Goal: Task Accomplishment & Management: Use online tool/utility

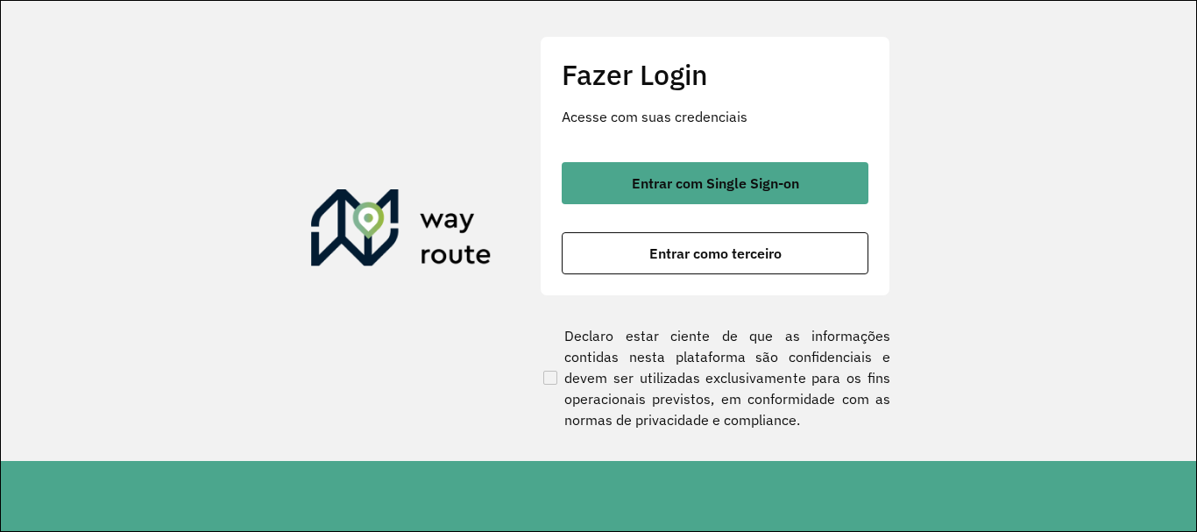
click at [788, 207] on div "Entrar com Single Sign-on Entrar como terceiro" at bounding box center [715, 218] width 307 height 112
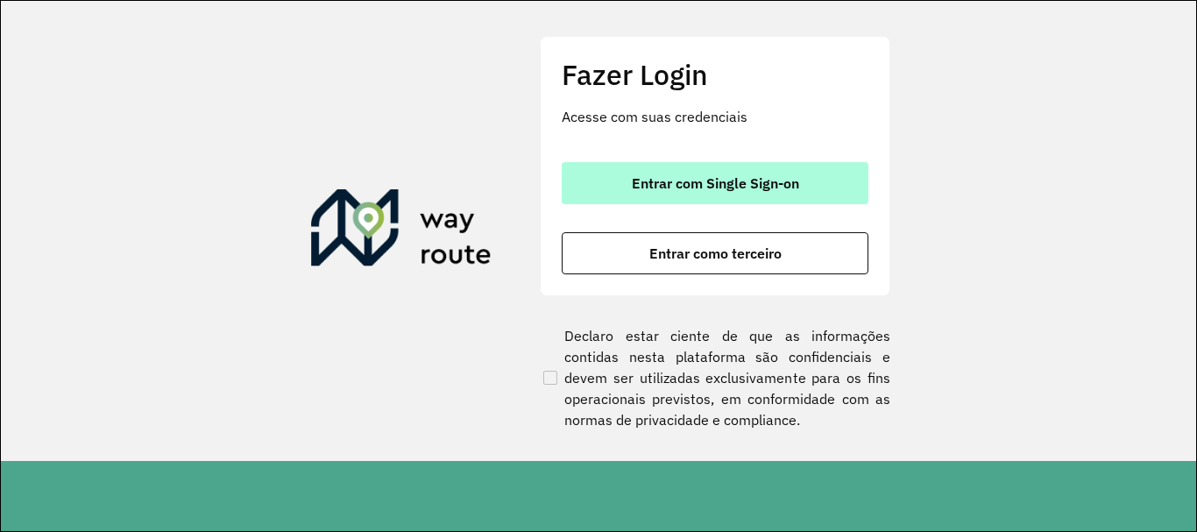
click at [754, 186] on span "Entrar com Single Sign-on" at bounding box center [715, 183] width 167 height 14
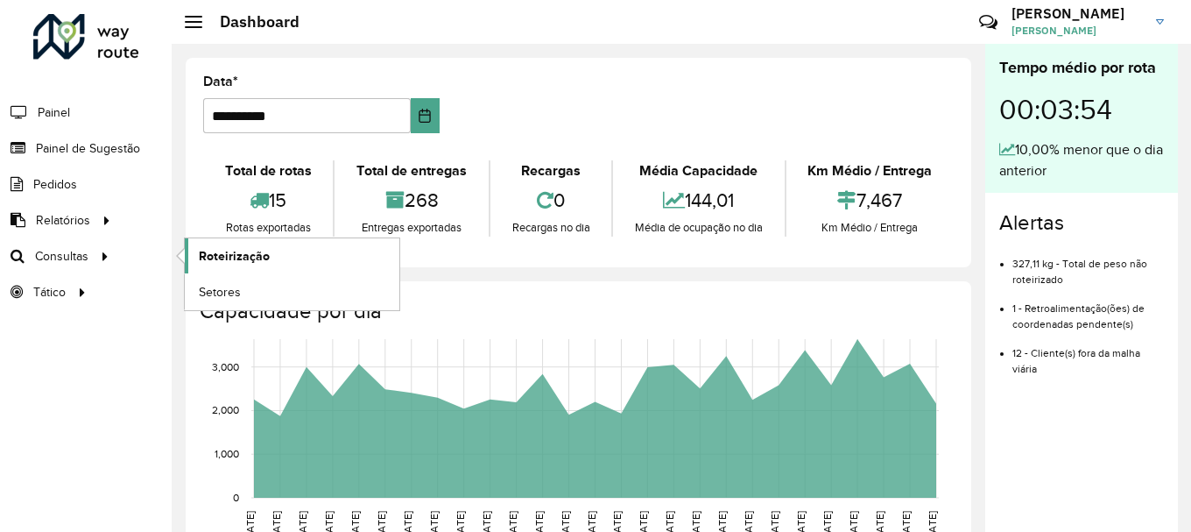
click at [225, 249] on span "Roteirização" at bounding box center [234, 256] width 71 height 18
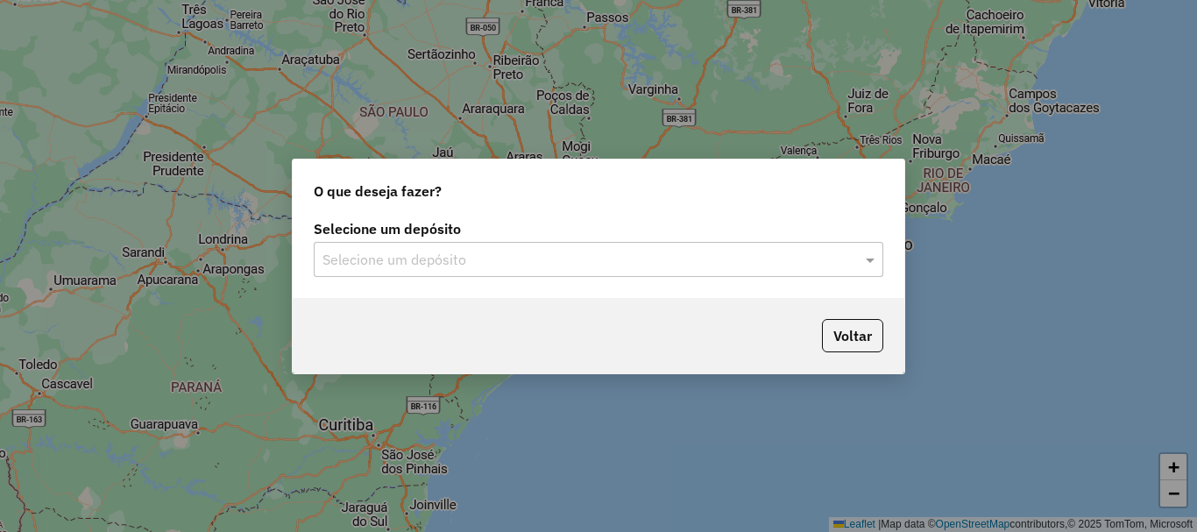
click at [516, 258] on input "text" at bounding box center [580, 260] width 517 height 21
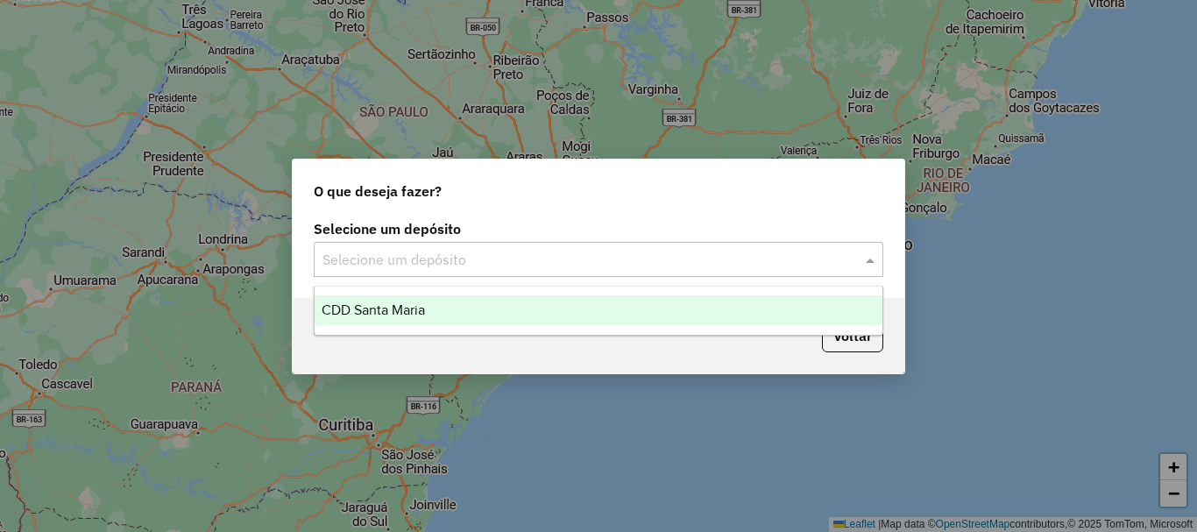
click at [472, 315] on div "CDD Santa Maria" at bounding box center [598, 310] width 568 height 30
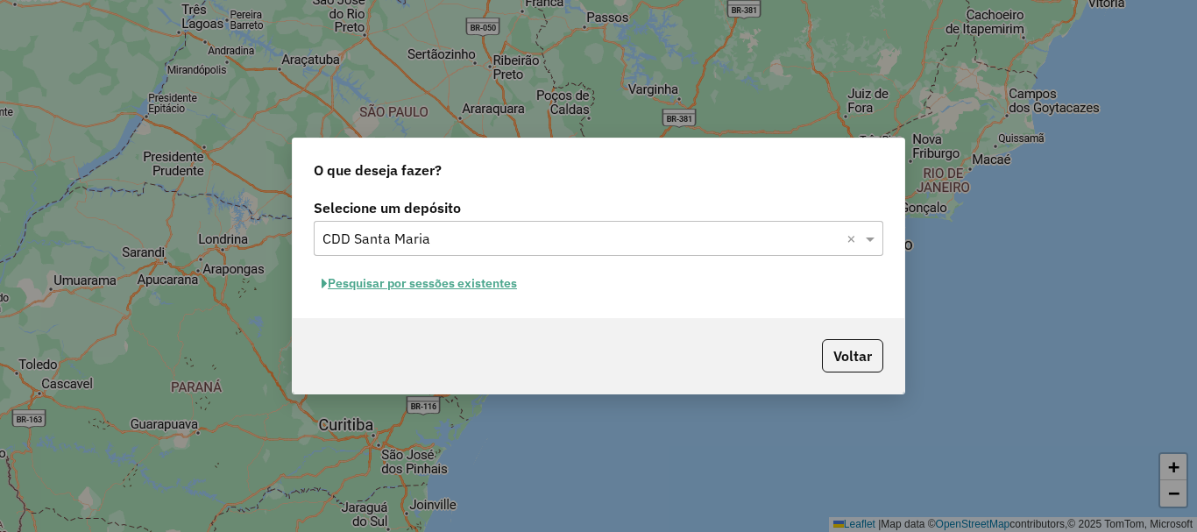
click at [431, 288] on button "Pesquisar por sessões existentes" at bounding box center [419, 283] width 211 height 27
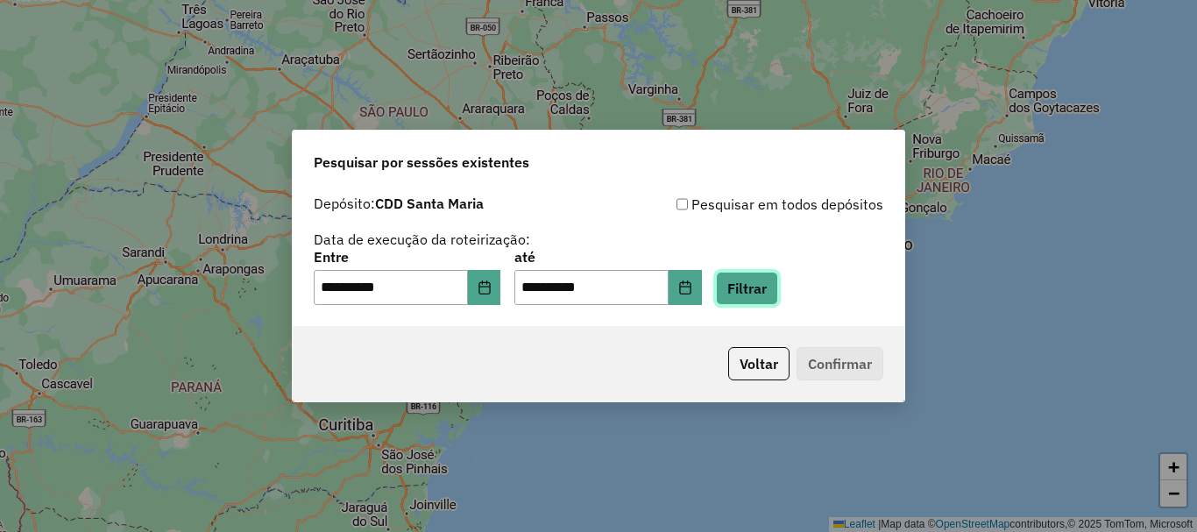
click at [776, 286] on button "Filtrar" at bounding box center [747, 288] width 62 height 33
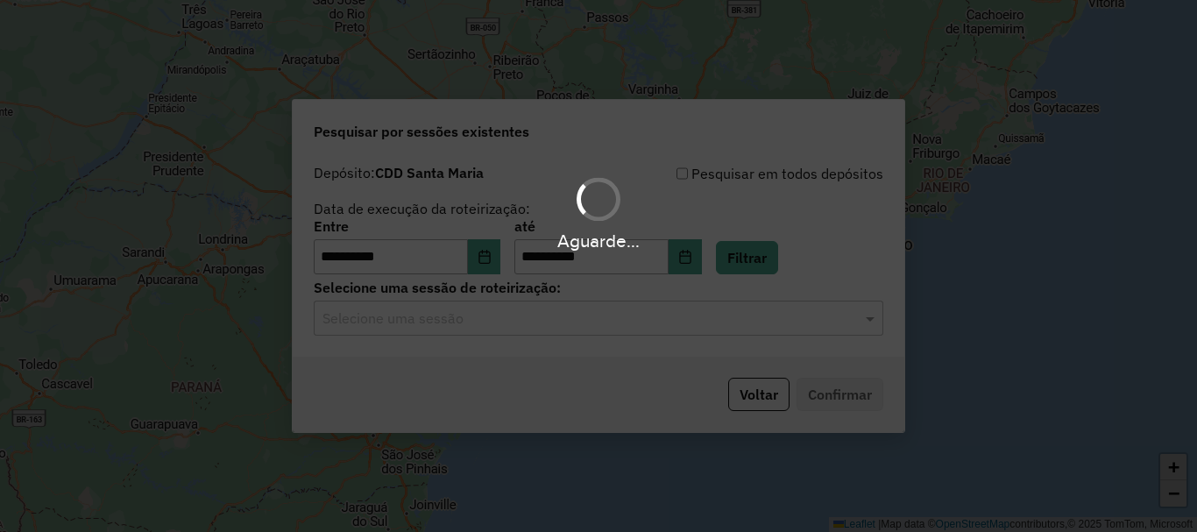
click at [532, 325] on hb-app "**********" at bounding box center [598, 266] width 1197 height 532
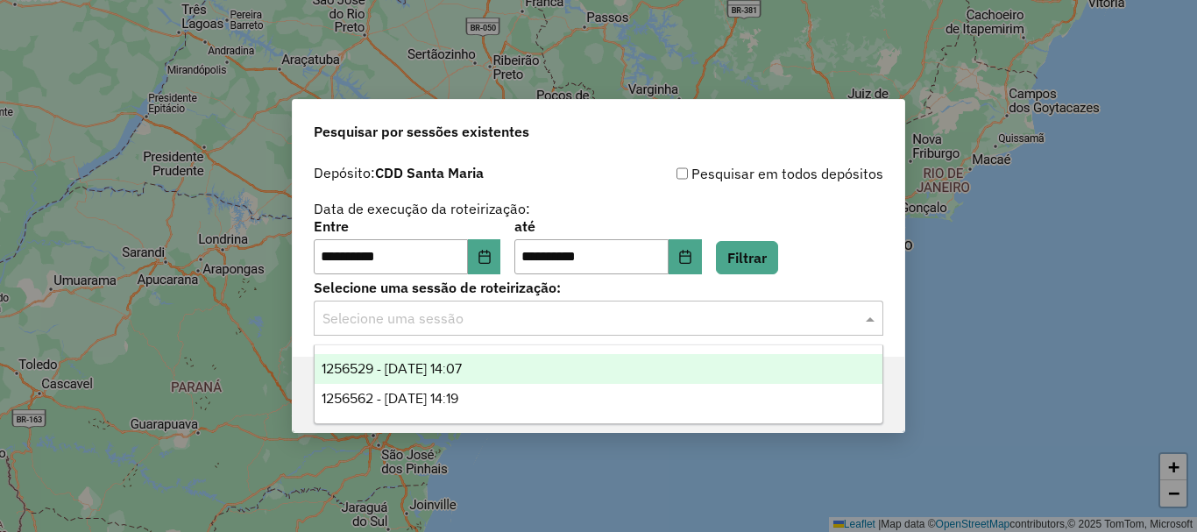
click at [507, 321] on input "text" at bounding box center [580, 318] width 517 height 21
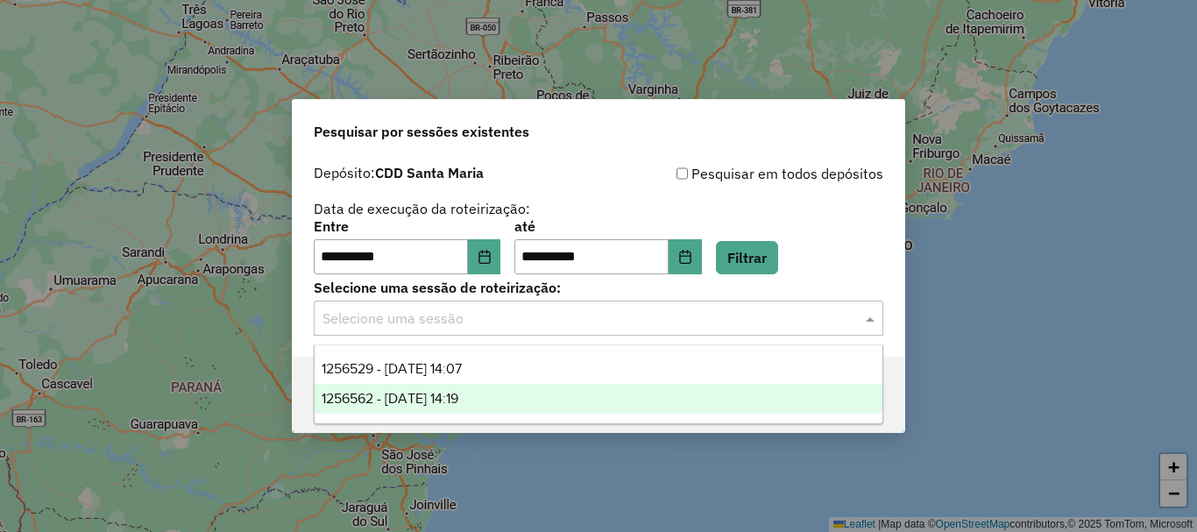
click at [497, 390] on div "1256562 - 01/09/2025 14:19" at bounding box center [598, 399] width 568 height 30
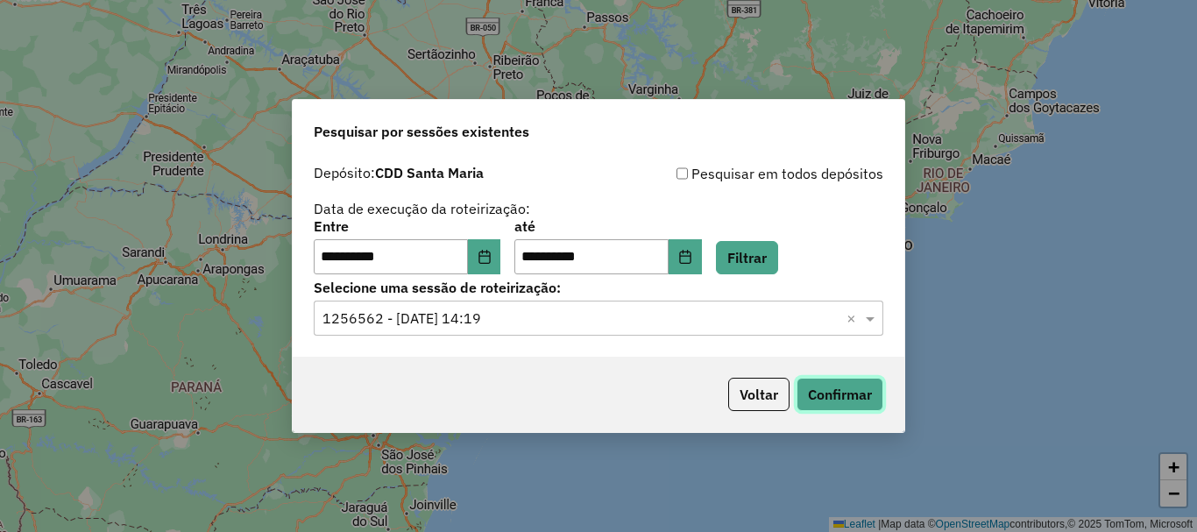
click at [827, 390] on button "Confirmar" at bounding box center [839, 394] width 87 height 33
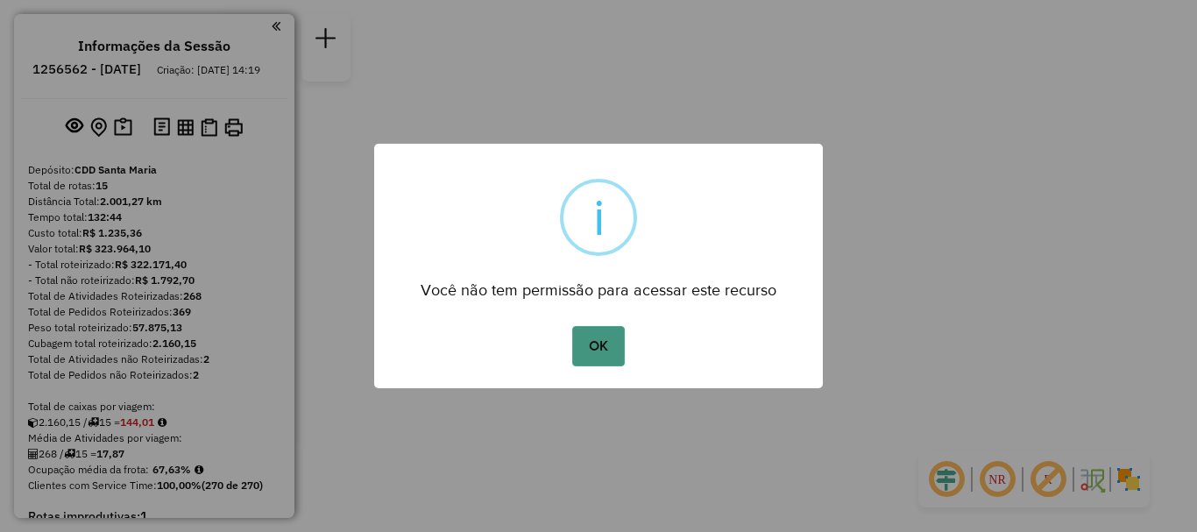
click at [596, 349] on button "OK" at bounding box center [598, 346] width 52 height 40
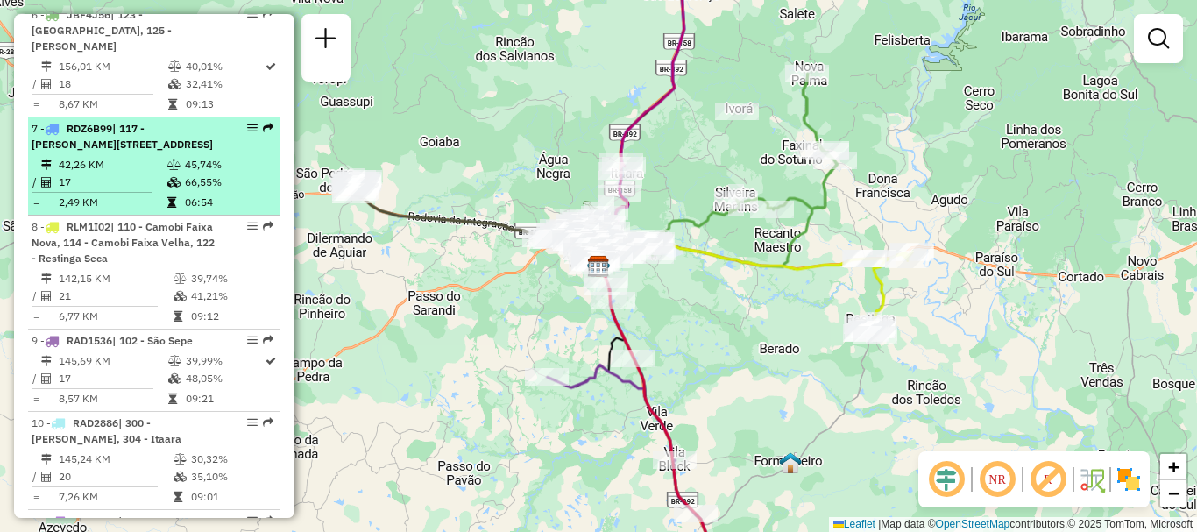
scroll to position [1226, 0]
